Goal: Task Accomplishment & Management: Manage account settings

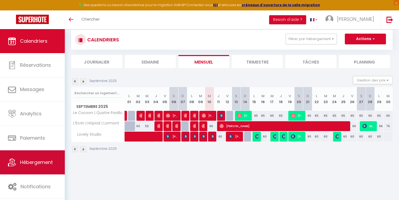
click at [50, 158] on link "Hébergement" at bounding box center [32, 162] width 65 height 24
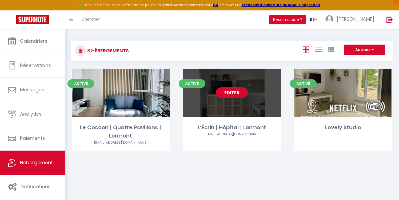
click at [203, 109] on div "Editer" at bounding box center [232, 93] width 98 height 48
click at [237, 96] on link "Editer" at bounding box center [232, 92] width 32 height 11
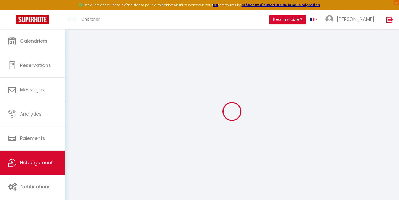
select select "+ 5 %"
select select "16:00"
select select "23:45"
select select "11:00"
select select "30"
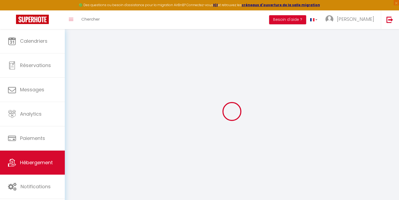
select select "120"
checkbox input "false"
checkbox input "true"
checkbox input "false"
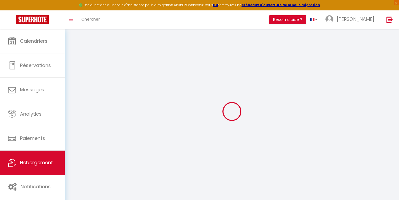
checkbox input "false"
checkbox input "true"
checkbox input "false"
select select "365"
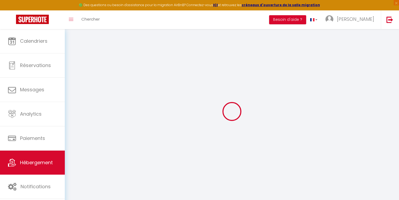
select select "EUR"
select select
select select "8838-1336054867713458045"
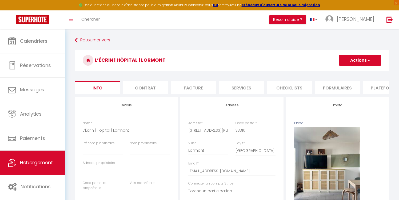
click at [379, 85] on li "Plateformes" at bounding box center [385, 87] width 45 height 13
select select
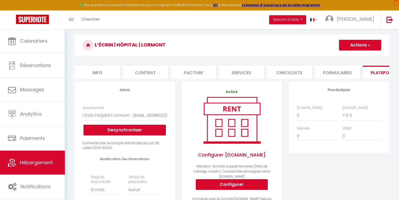
scroll to position [16, 0]
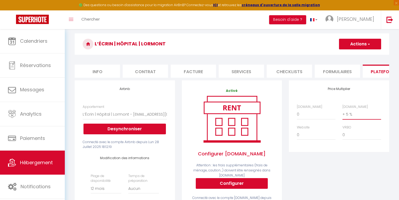
click at [347, 114] on select "0 + 1 % + 2 % + 3 % + 4 % + 5 % + 6 % + 7 % + 8 % + 9 %" at bounding box center [362, 114] width 39 height 10
select select "+ 19 %"
click at [343, 109] on select "0 + 1 % + 2 % + 3 % + 4 % + 5 % + 6 % + 7 % + 8 % + 9 %" at bounding box center [362, 114] width 39 height 10
select select
click at [363, 42] on button "Actions" at bounding box center [360, 44] width 42 height 11
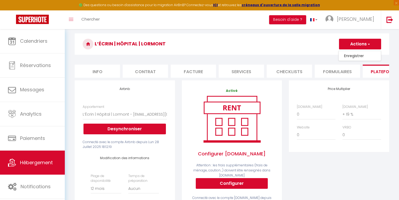
click at [358, 55] on link "Enregistrer" at bounding box center [360, 55] width 42 height 7
select select "365"
select select "EUR"
select select
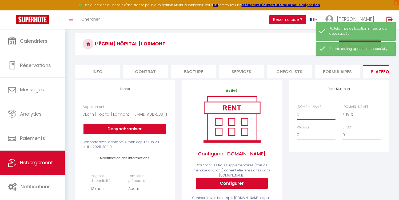
click at [301, 115] on select "0 + 1 % + 2 % + 3 % + 4 % + 5 % + 6 % + 7 % + 8 % + 9 %" at bounding box center [316, 114] width 39 height 10
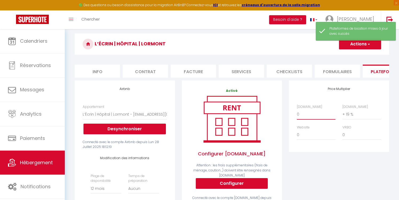
select select "+ 3 %"
click at [297, 109] on select "0 + 1 % + 2 % + 3 % + 4 % + 5 % + 6 % + 7 % + 8 % + 9 %" at bounding box center [316, 114] width 39 height 10
select select
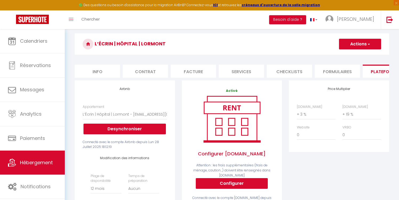
click at [364, 46] on button "Actions" at bounding box center [360, 44] width 42 height 11
click at [349, 58] on link "Enregistrer" at bounding box center [360, 55] width 42 height 7
select select "365"
select select "EUR"
select select
